Goal: Information Seeking & Learning: Learn about a topic

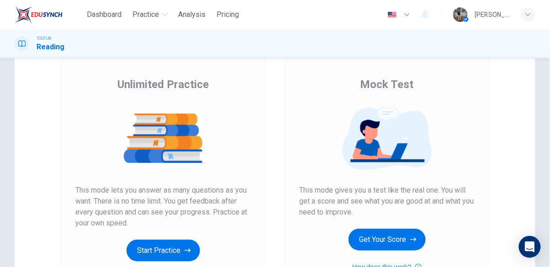
scroll to position [62, 0]
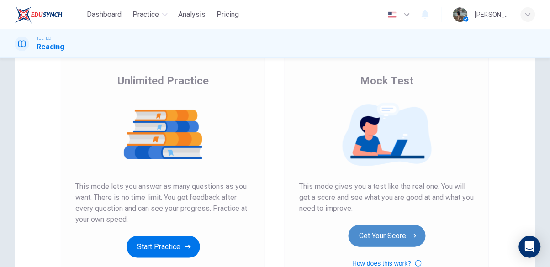
click at [391, 231] on button "Get Your Score" at bounding box center [387, 236] width 77 height 22
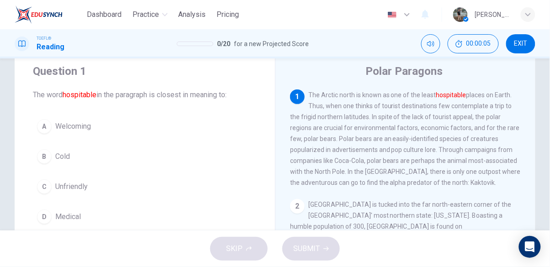
scroll to position [27, 0]
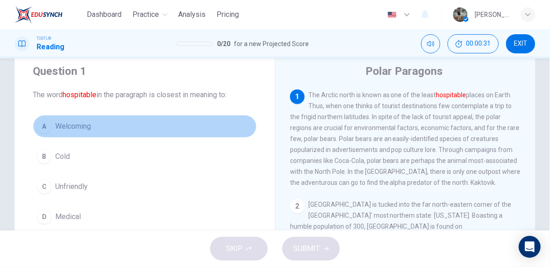
click at [81, 125] on span "Welcoming" at bounding box center [73, 126] width 36 height 11
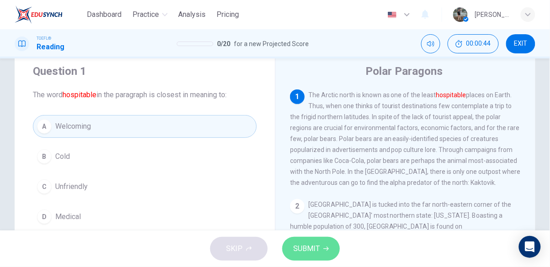
click at [317, 250] on span "SUBMIT" at bounding box center [306, 249] width 27 height 13
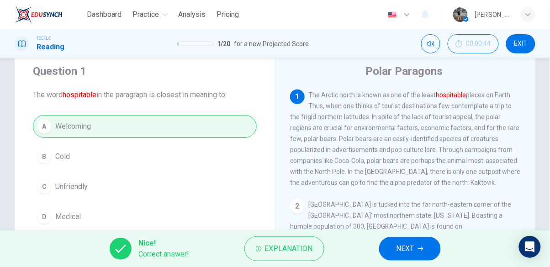
click at [400, 257] on button "NEXT" at bounding box center [410, 249] width 62 height 24
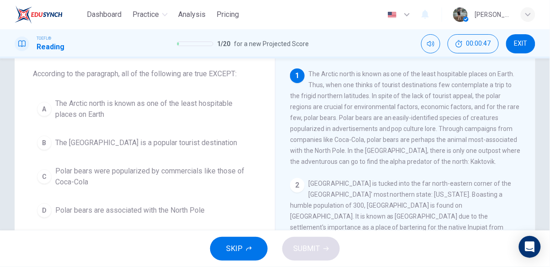
scroll to position [48, 0]
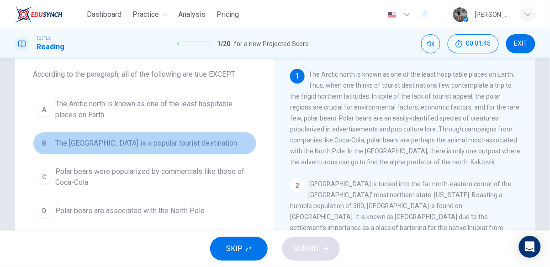
click at [98, 145] on span "The [GEOGRAPHIC_DATA] is a popular tourist destination" at bounding box center [146, 143] width 182 height 11
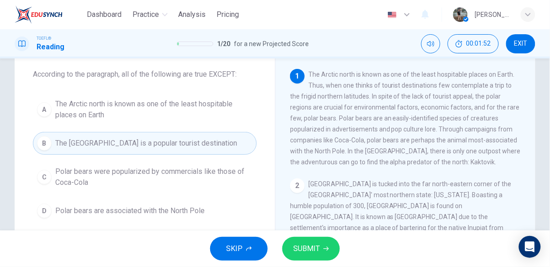
click at [321, 248] on button "SUBMIT" at bounding box center [312, 249] width 58 height 24
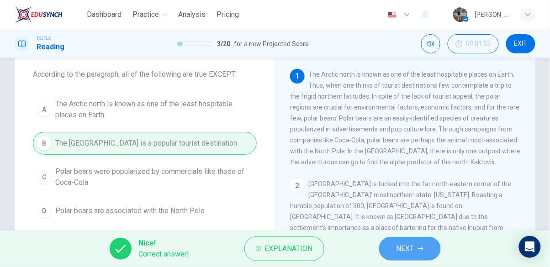
click at [401, 251] on span "NEXT" at bounding box center [406, 249] width 18 height 13
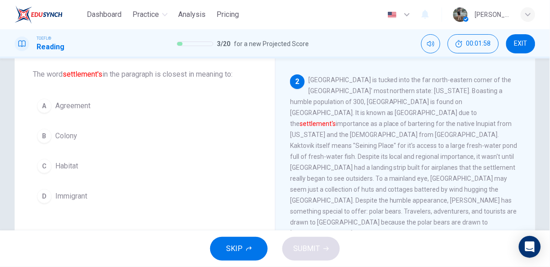
scroll to position [105, 0]
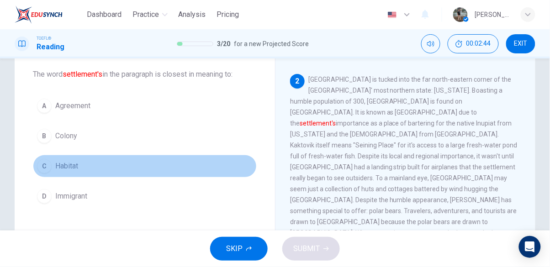
click at [63, 171] on span "Habitat" at bounding box center [66, 166] width 23 height 11
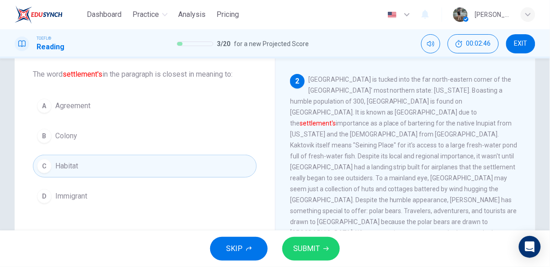
click at [326, 254] on button "SUBMIT" at bounding box center [312, 249] width 58 height 24
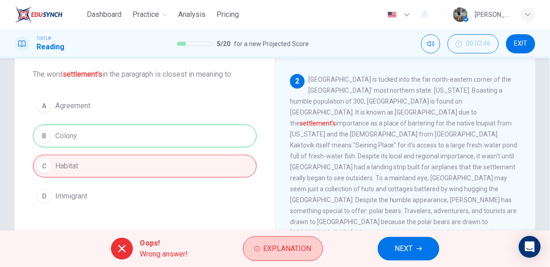
click at [270, 250] on span "Explanation" at bounding box center [288, 249] width 48 height 13
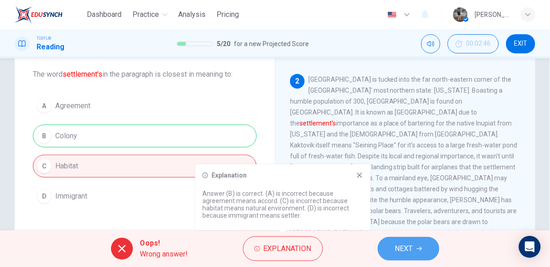
click at [416, 248] on button "NEXT" at bounding box center [409, 249] width 62 height 24
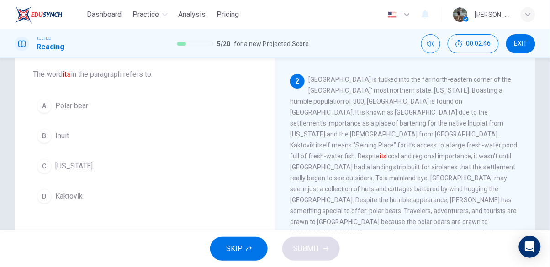
scroll to position [112, 0]
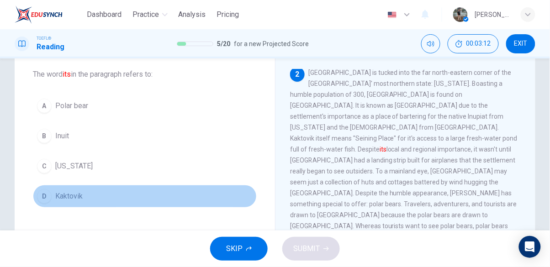
click at [55, 197] on button "D Kaktovik" at bounding box center [145, 196] width 224 height 23
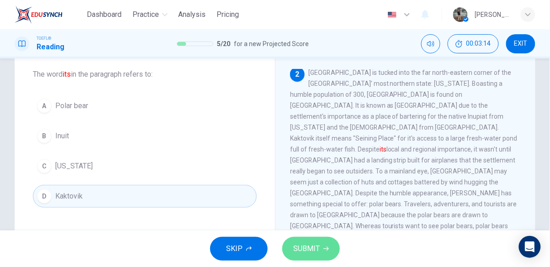
click at [319, 257] on button "SUBMIT" at bounding box center [312, 249] width 58 height 24
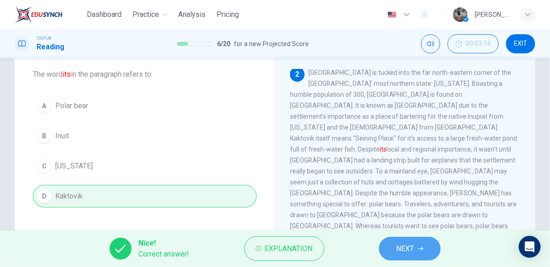
click at [416, 247] on button "NEXT" at bounding box center [410, 249] width 62 height 24
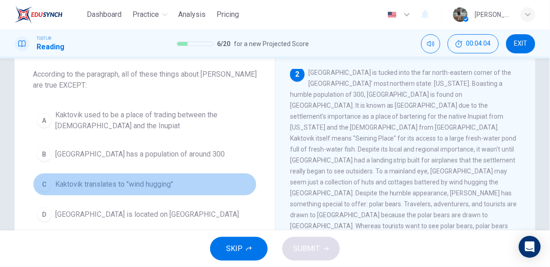
click at [151, 187] on span "Kaktovik translates to "wind hugging"" at bounding box center [114, 184] width 118 height 11
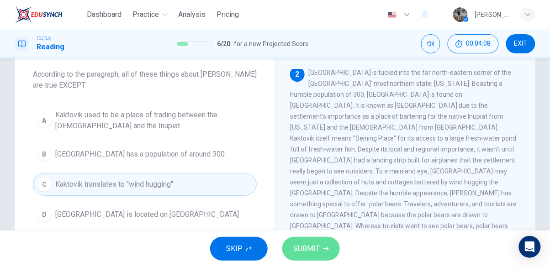
click at [332, 249] on button "SUBMIT" at bounding box center [312, 249] width 58 height 24
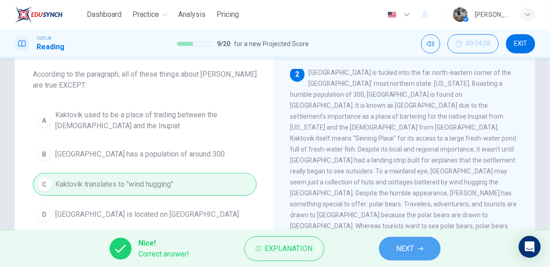
click at [432, 254] on button "NEXT" at bounding box center [410, 249] width 62 height 24
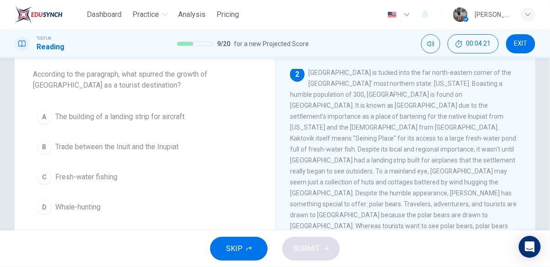
click at [143, 117] on span "The building of a landing strip for aircraft" at bounding box center [119, 117] width 129 height 11
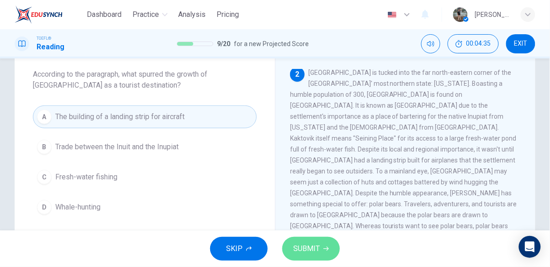
click at [323, 252] on button "SUBMIT" at bounding box center [312, 249] width 58 height 24
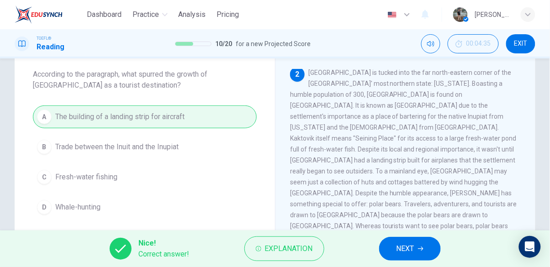
click at [399, 249] on span "NEXT" at bounding box center [406, 249] width 18 height 13
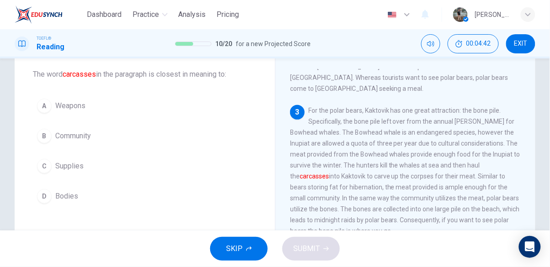
scroll to position [260, 0]
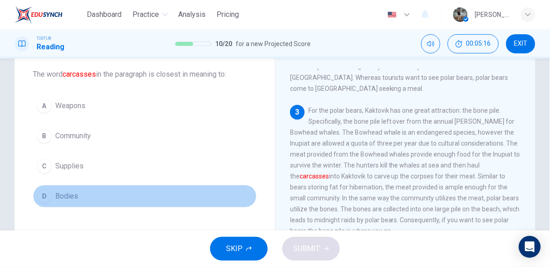
click at [60, 200] on span "Bodies" at bounding box center [66, 196] width 23 height 11
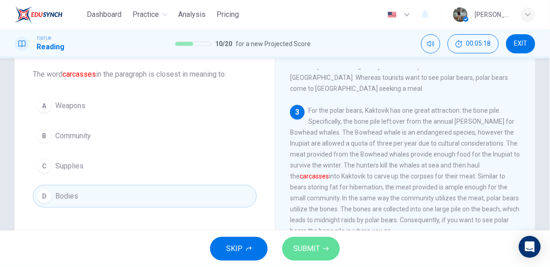
click at [306, 248] on span "SUBMIT" at bounding box center [306, 249] width 27 height 13
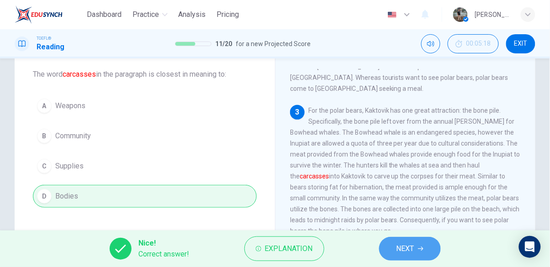
click at [400, 245] on span "NEXT" at bounding box center [406, 249] width 18 height 13
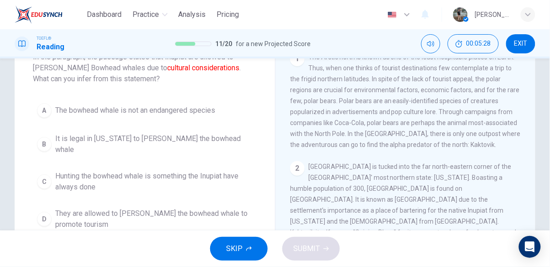
scroll to position [65, 0]
click at [114, 167] on button "C Hunting the bowhead whale is something the Inupiat have always done" at bounding box center [145, 182] width 224 height 30
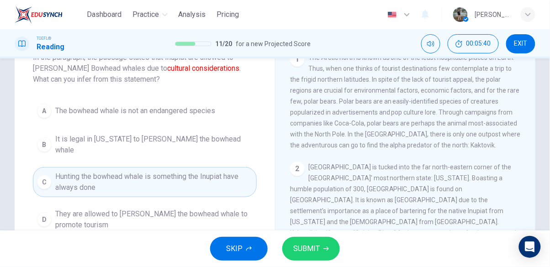
click at [315, 248] on span "SUBMIT" at bounding box center [306, 249] width 27 height 13
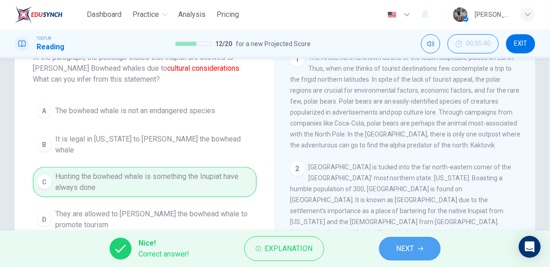
click at [415, 252] on span "NEXT" at bounding box center [406, 249] width 18 height 13
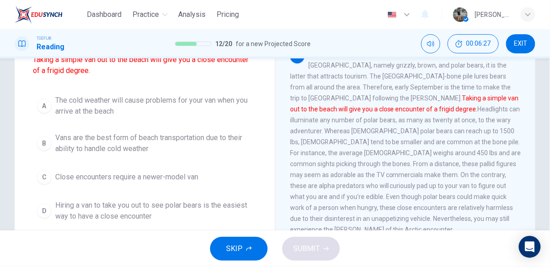
scroll to position [96, 0]
click at [148, 211] on span "Hiring a van to take you out to see polar bears is the easiest way to have a cl…" at bounding box center [153, 211] width 197 height 22
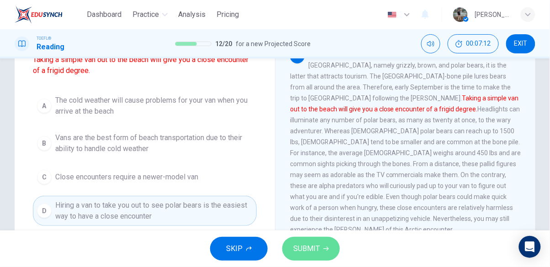
click at [309, 248] on span "SUBMIT" at bounding box center [306, 249] width 27 height 13
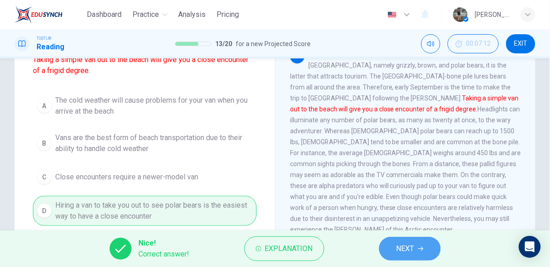
click at [405, 250] on span "NEXT" at bounding box center [406, 249] width 18 height 13
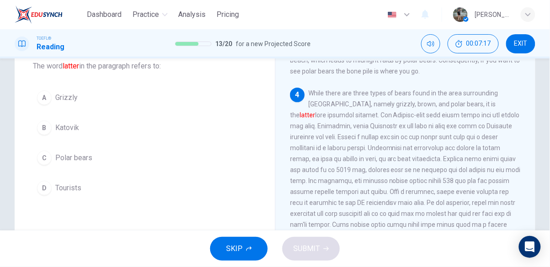
scroll to position [412, 0]
click at [85, 153] on span "Polar bears" at bounding box center [73, 158] width 37 height 11
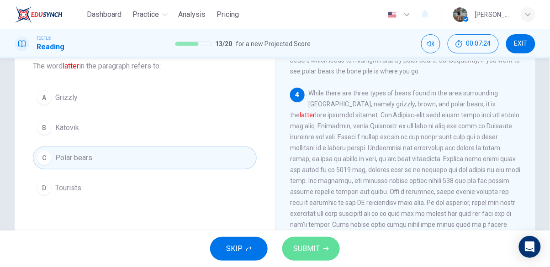
click at [326, 251] on icon "button" at bounding box center [326, 248] width 5 height 5
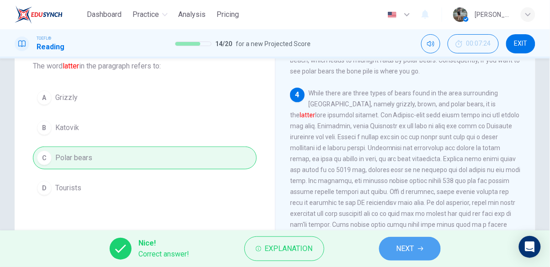
click at [397, 250] on span "NEXT" at bounding box center [406, 249] width 18 height 13
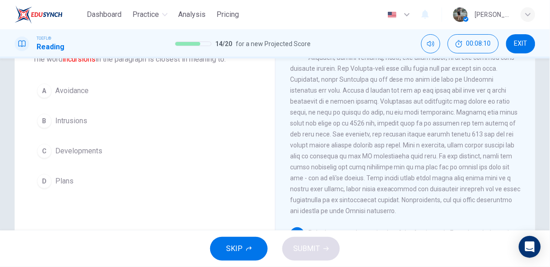
scroll to position [64, 0]
click at [68, 122] on span "Intrusions" at bounding box center [71, 120] width 32 height 11
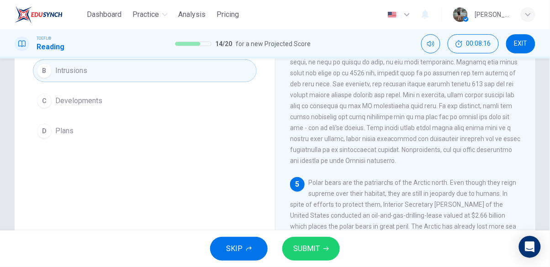
scroll to position [122, 0]
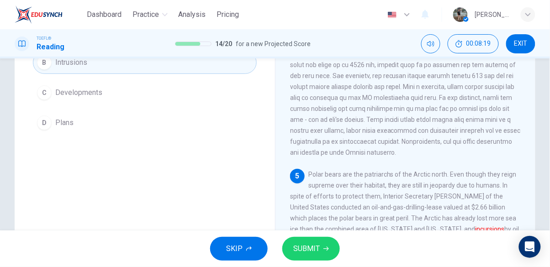
click at [324, 251] on icon "button" at bounding box center [326, 248] width 5 height 5
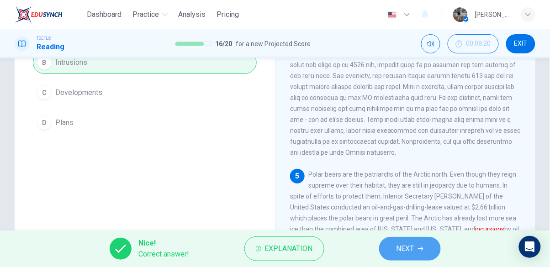
click at [418, 249] on button "NEXT" at bounding box center [410, 249] width 62 height 24
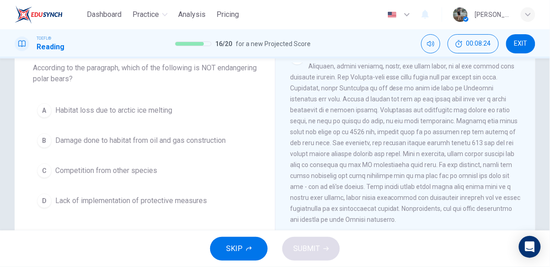
scroll to position [55, 0]
click at [136, 175] on button "C Competition from other species" at bounding box center [145, 170] width 224 height 23
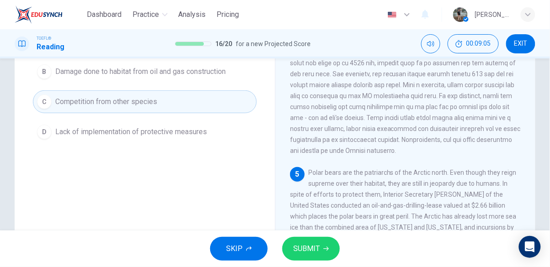
scroll to position [124, 0]
click at [325, 251] on icon "button" at bounding box center [326, 248] width 5 height 5
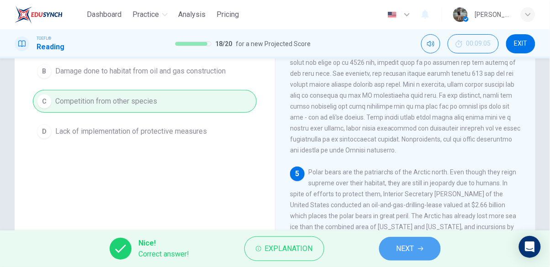
click at [423, 255] on button "NEXT" at bounding box center [410, 249] width 62 height 24
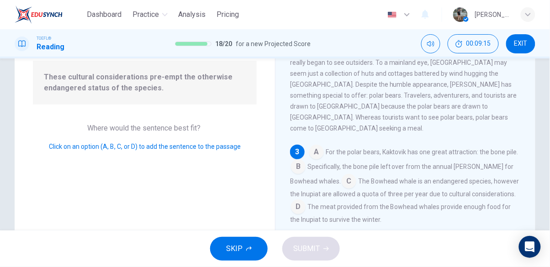
scroll to position [92, 0]
click at [306, 200] on input at bounding box center [298, 207] width 15 height 15
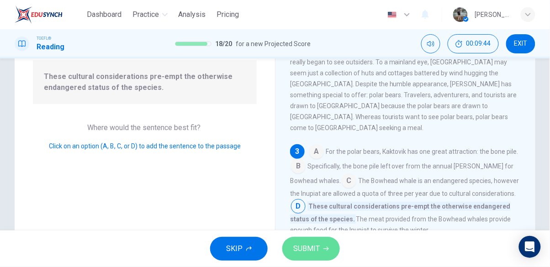
click at [315, 252] on span "SUBMIT" at bounding box center [306, 249] width 27 height 13
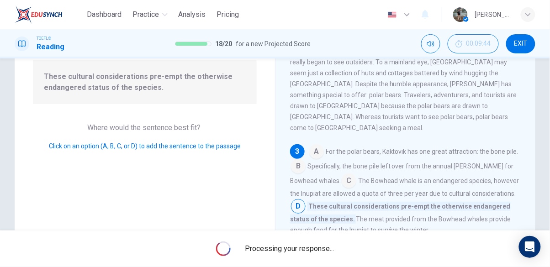
scroll to position [0, 0]
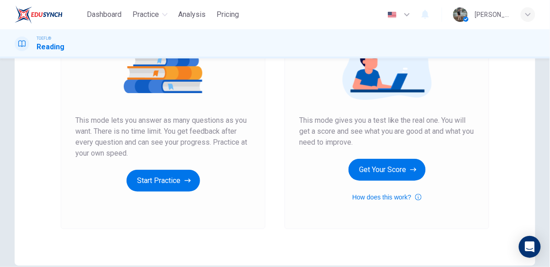
scroll to position [129, 0]
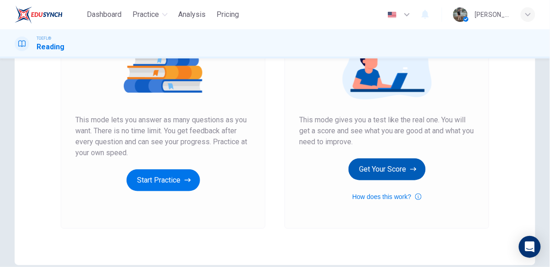
click at [382, 173] on button "Get Your Score" at bounding box center [387, 170] width 77 height 22
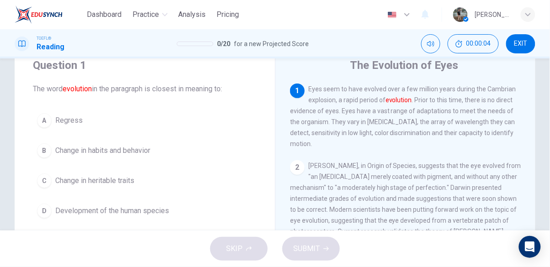
scroll to position [34, 0]
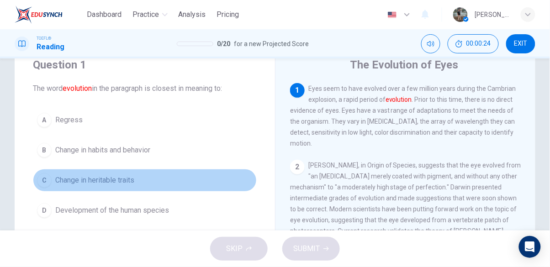
click at [104, 178] on span "Change in heritable traits" at bounding box center [94, 180] width 79 height 11
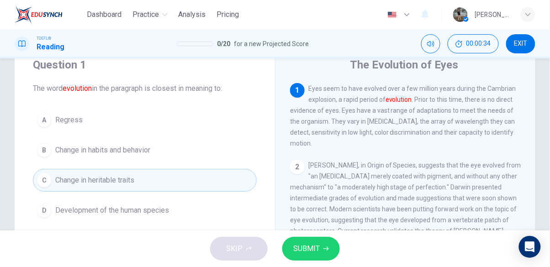
click at [303, 251] on span "SUBMIT" at bounding box center [306, 249] width 27 height 13
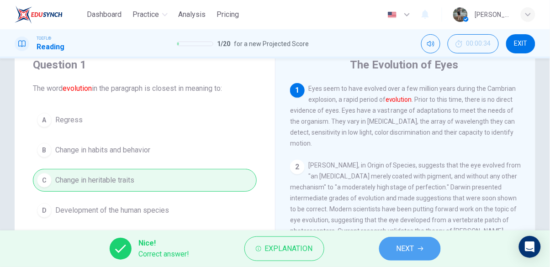
click at [405, 252] on span "NEXT" at bounding box center [406, 249] width 18 height 13
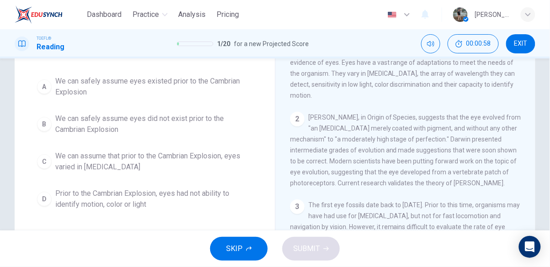
scroll to position [81, 0]
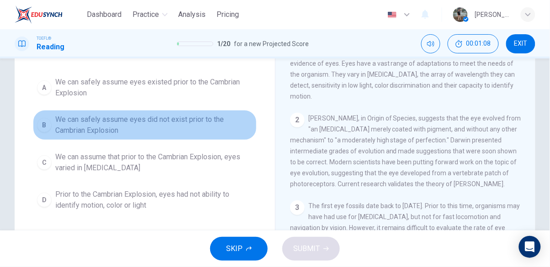
click at [193, 117] on span "We can safely assume eyes did not exist prior to the Cambrian Explosion" at bounding box center [153, 125] width 197 height 22
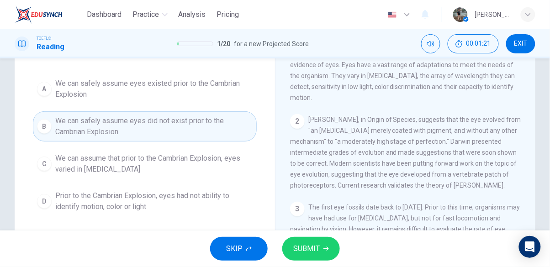
scroll to position [80, 0]
click at [321, 247] on button "SUBMIT" at bounding box center [312, 249] width 58 height 24
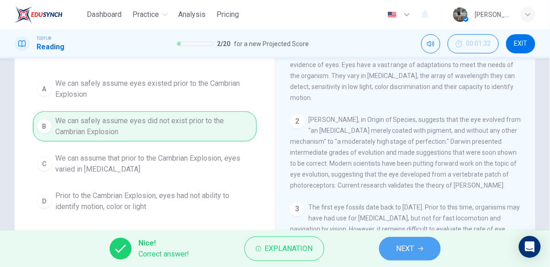
click at [404, 253] on span "NEXT" at bounding box center [406, 249] width 18 height 13
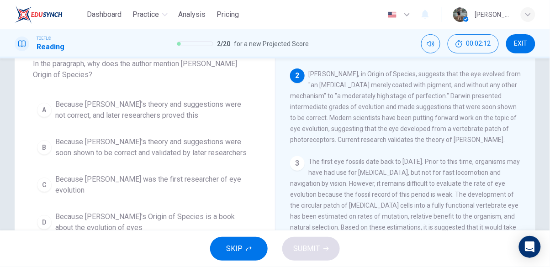
scroll to position [69, 0]
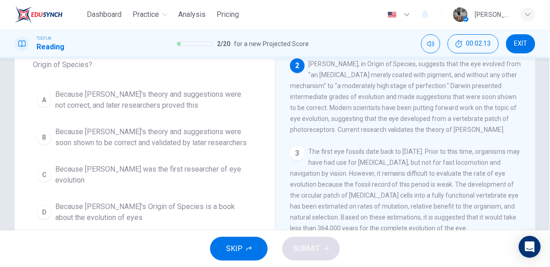
click at [206, 144] on span "Because Darwin's theory and suggestions were soon shown to be correct and valid…" at bounding box center [153, 138] width 197 height 22
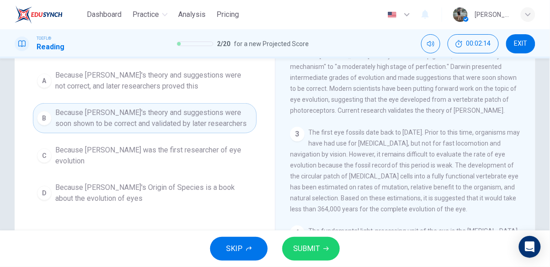
scroll to position [88, 0]
click at [315, 255] on span "SUBMIT" at bounding box center [306, 249] width 27 height 13
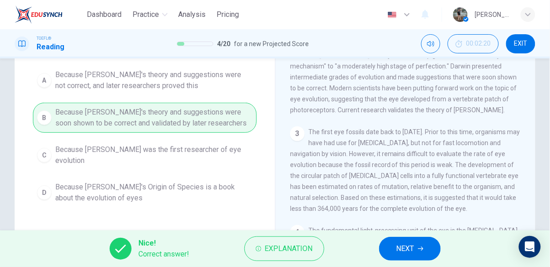
click at [414, 249] on span "NEXT" at bounding box center [406, 249] width 18 height 13
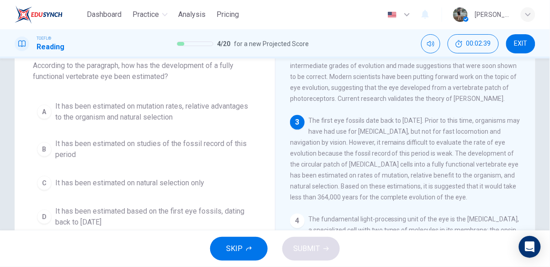
scroll to position [111, 0]
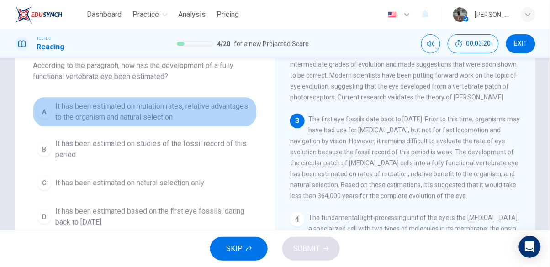
click at [144, 114] on span "It has been estimated on mutation rates, relative advantages to the organism an…" at bounding box center [153, 112] width 197 height 22
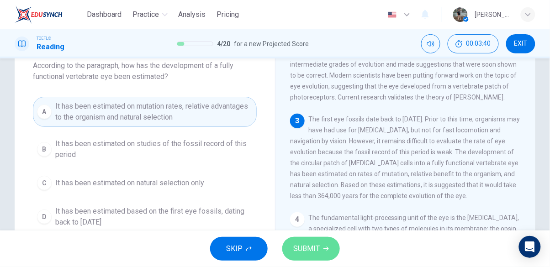
click at [312, 246] on span "SUBMIT" at bounding box center [306, 249] width 27 height 13
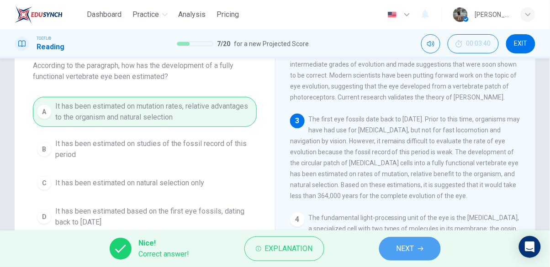
click at [406, 245] on span "NEXT" at bounding box center [406, 249] width 18 height 13
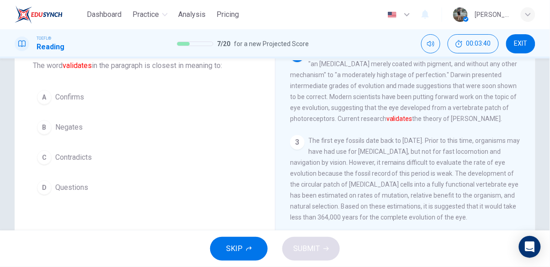
scroll to position [67, 0]
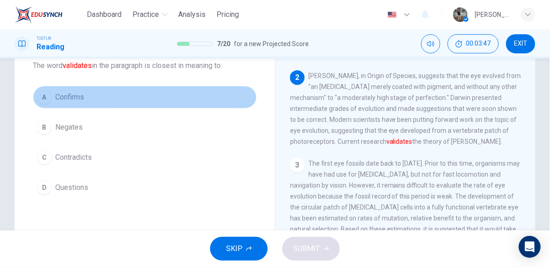
click at [67, 98] on span "Confirms" at bounding box center [69, 97] width 29 height 11
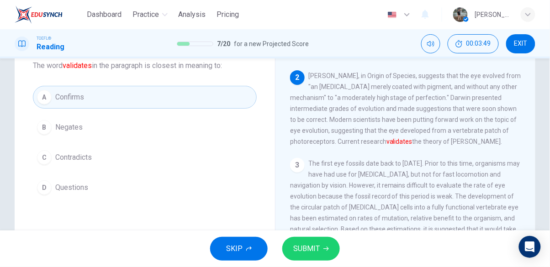
click at [314, 250] on span "SUBMIT" at bounding box center [306, 249] width 27 height 13
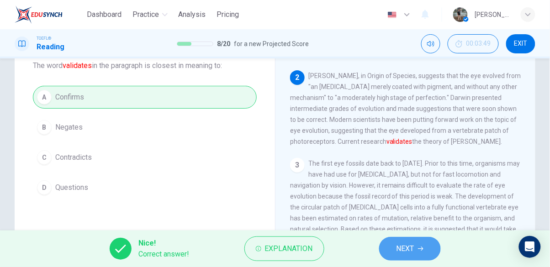
click at [392, 247] on button "NEXT" at bounding box center [410, 249] width 62 height 24
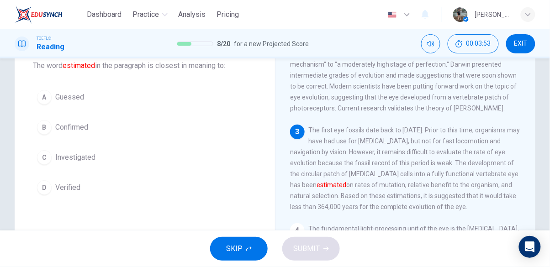
scroll to position [101, 0]
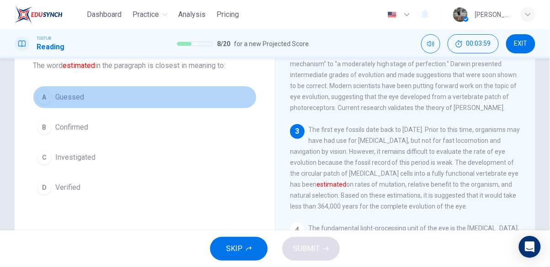
click at [74, 92] on span "Guessed" at bounding box center [69, 97] width 29 height 11
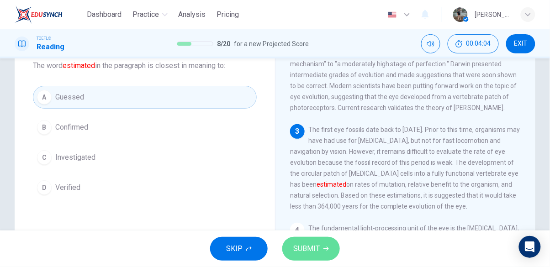
click at [315, 247] on span "SUBMIT" at bounding box center [306, 249] width 27 height 13
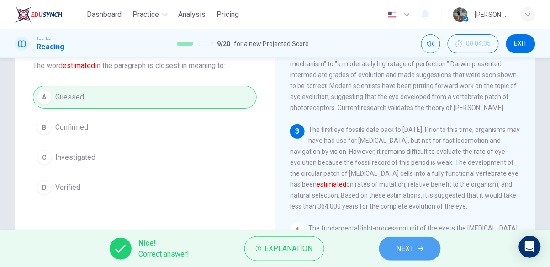
drag, startPoint x: 409, startPoint y: 257, endPoint x: 416, endPoint y: 252, distance: 8.6
click at [416, 252] on button "NEXT" at bounding box center [410, 249] width 62 height 24
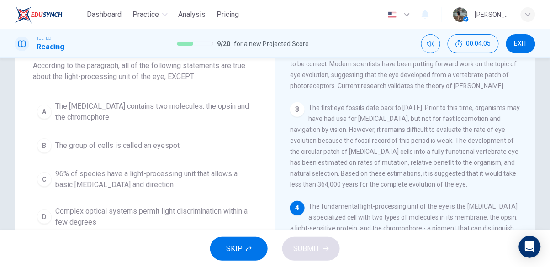
click at [416, 252] on div "SKIP SUBMIT" at bounding box center [275, 249] width 550 height 37
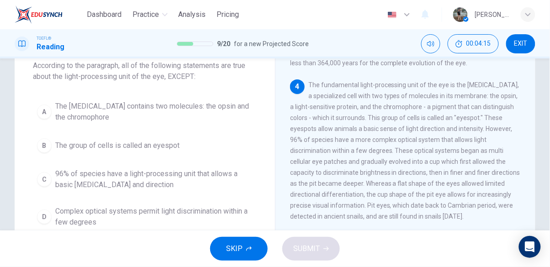
scroll to position [247, 0]
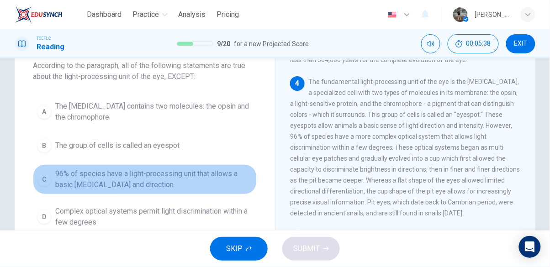
click at [107, 178] on span "96% of species have a light-processing unit that allows a basic light sensitivi…" at bounding box center [153, 180] width 197 height 22
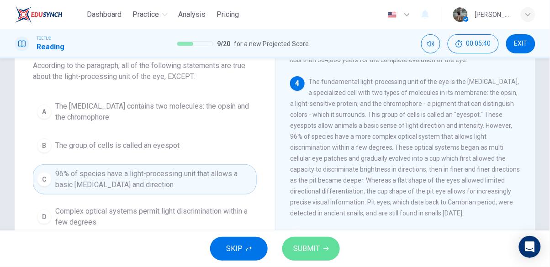
click at [325, 249] on icon "button" at bounding box center [326, 249] width 5 height 4
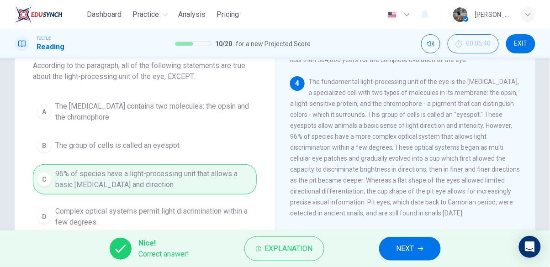
click at [404, 245] on span "NEXT" at bounding box center [406, 249] width 18 height 13
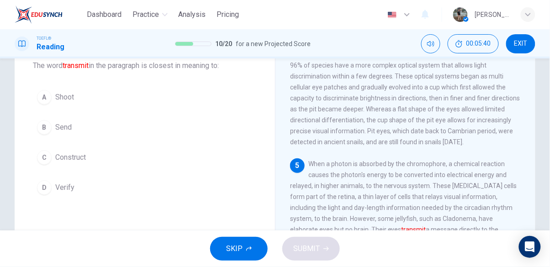
scroll to position [331, 0]
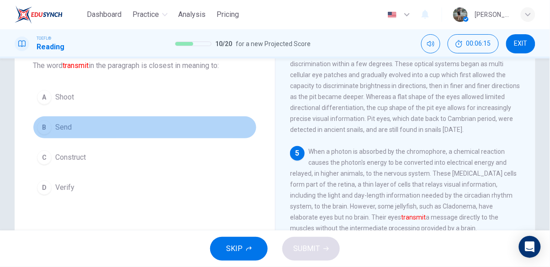
click at [50, 128] on div "B" at bounding box center [44, 127] width 15 height 15
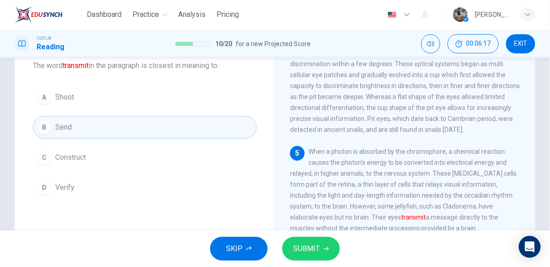
click at [327, 248] on icon "button" at bounding box center [326, 249] width 5 height 4
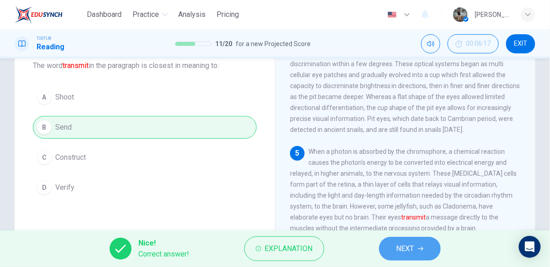
click at [402, 245] on span "NEXT" at bounding box center [406, 249] width 18 height 13
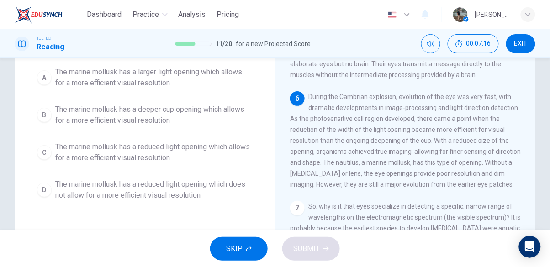
scroll to position [91, 0]
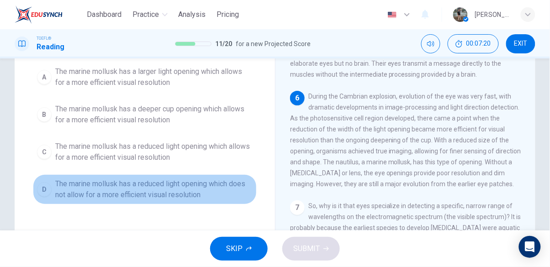
click at [150, 194] on span "The marine mollusk has a reduced light opening which does not allow for a more …" at bounding box center [153, 190] width 197 height 22
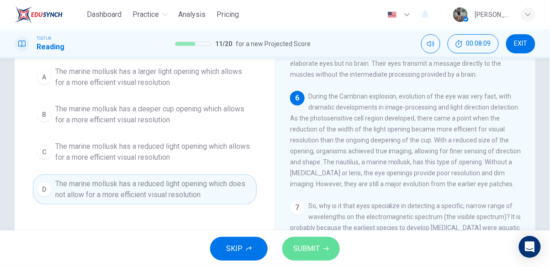
click at [325, 247] on icon "button" at bounding box center [326, 248] width 5 height 5
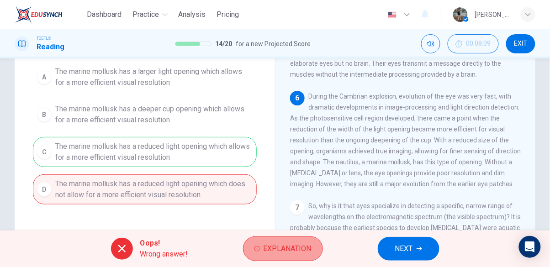
click at [284, 251] on span "Explanation" at bounding box center [288, 249] width 48 height 13
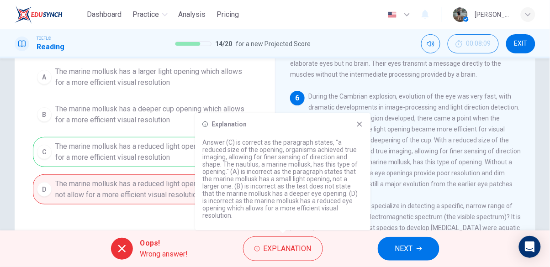
click at [361, 122] on icon at bounding box center [359, 124] width 5 height 5
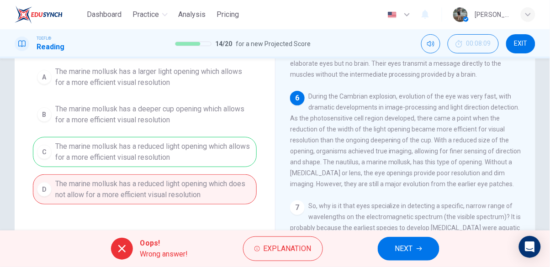
click at [411, 249] on span "NEXT" at bounding box center [404, 249] width 18 height 13
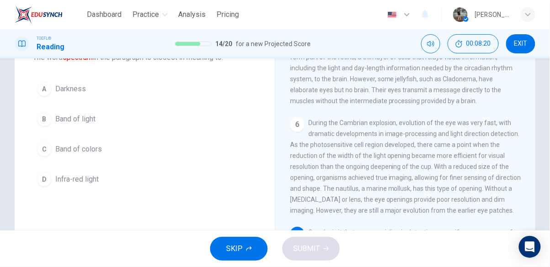
scroll to position [65, 0]
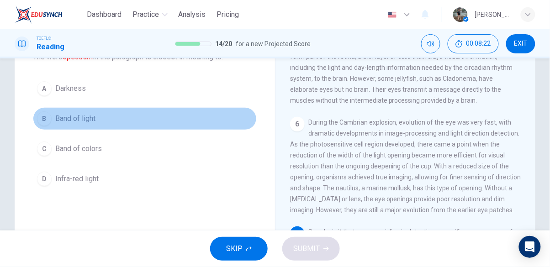
click at [80, 123] on span "Band of light" at bounding box center [75, 118] width 40 height 11
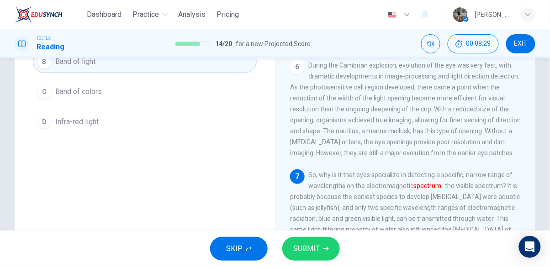
scroll to position [122, 0]
click at [322, 245] on button "SUBMIT" at bounding box center [312, 249] width 58 height 24
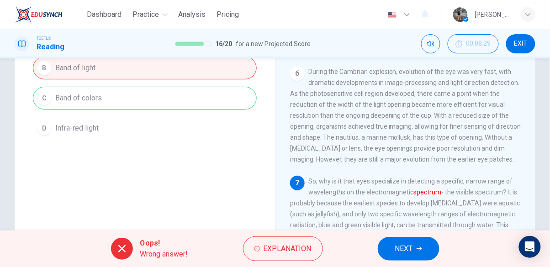
scroll to position [118, 0]
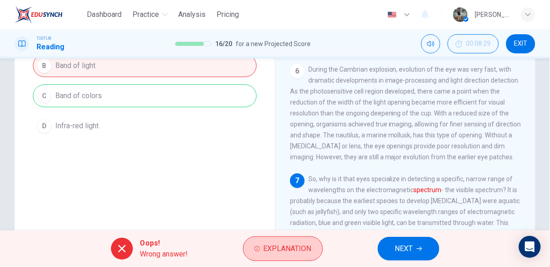
click at [275, 250] on span "Explanation" at bounding box center [288, 249] width 48 height 13
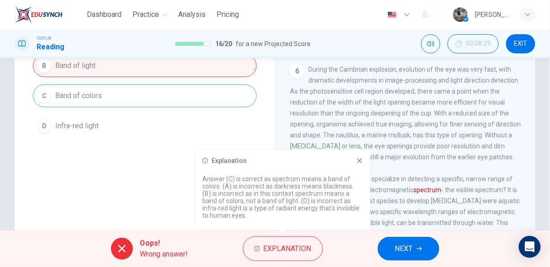
click at [356, 161] on icon at bounding box center [359, 160] width 7 height 7
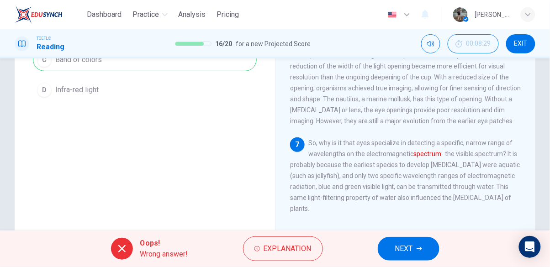
click at [414, 255] on button "NEXT" at bounding box center [409, 249] width 62 height 24
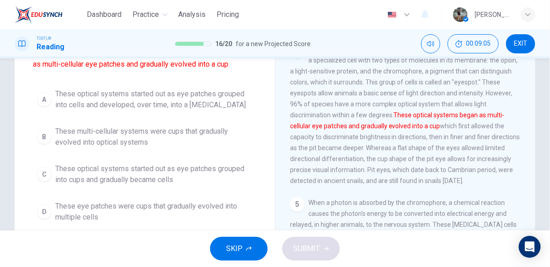
scroll to position [80, 0]
click at [106, 99] on span "These optical systems started out as eye patches grouped into cells and develop…" at bounding box center [153, 99] width 197 height 22
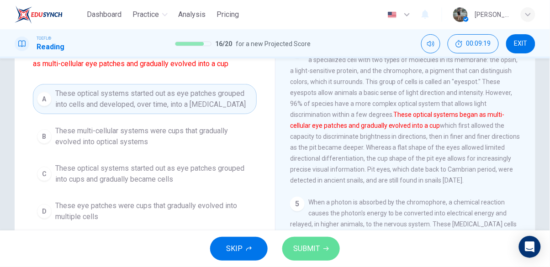
click at [319, 248] on span "SUBMIT" at bounding box center [306, 249] width 27 height 13
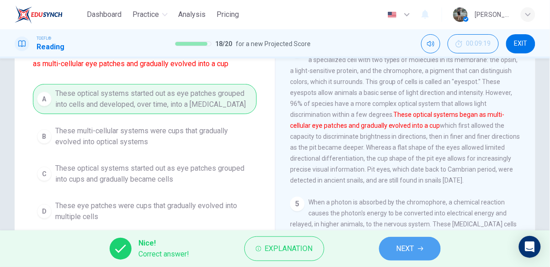
click at [408, 248] on span "NEXT" at bounding box center [406, 249] width 18 height 13
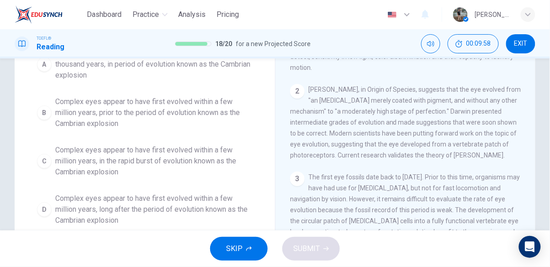
scroll to position [112, 0]
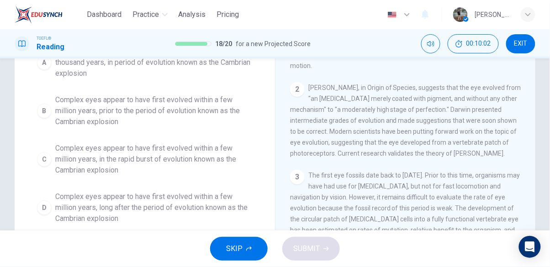
click at [181, 153] on span "Complex eyes appear to have first evolved within a few million years, in the ra…" at bounding box center [153, 159] width 197 height 33
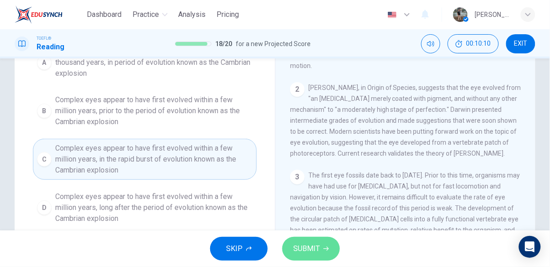
click at [303, 248] on span "SUBMIT" at bounding box center [306, 249] width 27 height 13
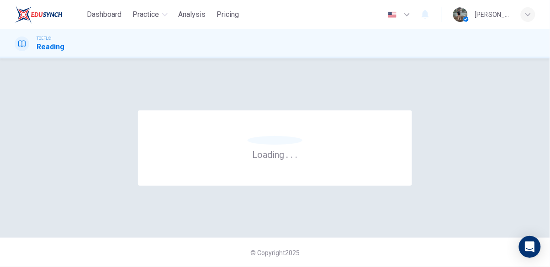
scroll to position [0, 0]
